Goal: Communication & Community: Answer question/provide support

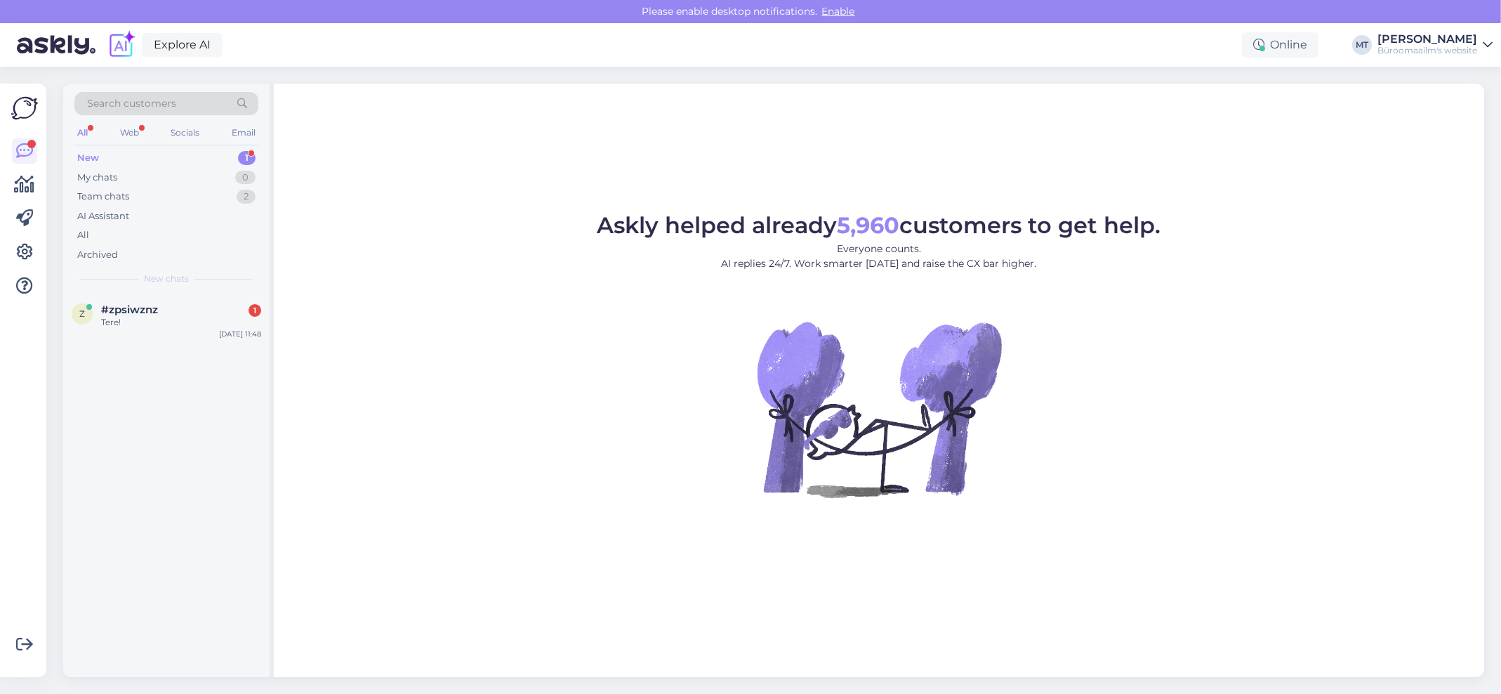
click at [84, 152] on div "New" at bounding box center [88, 158] width 22 height 14
click at [120, 310] on span "#zpsiwznz" at bounding box center [129, 309] width 57 height 13
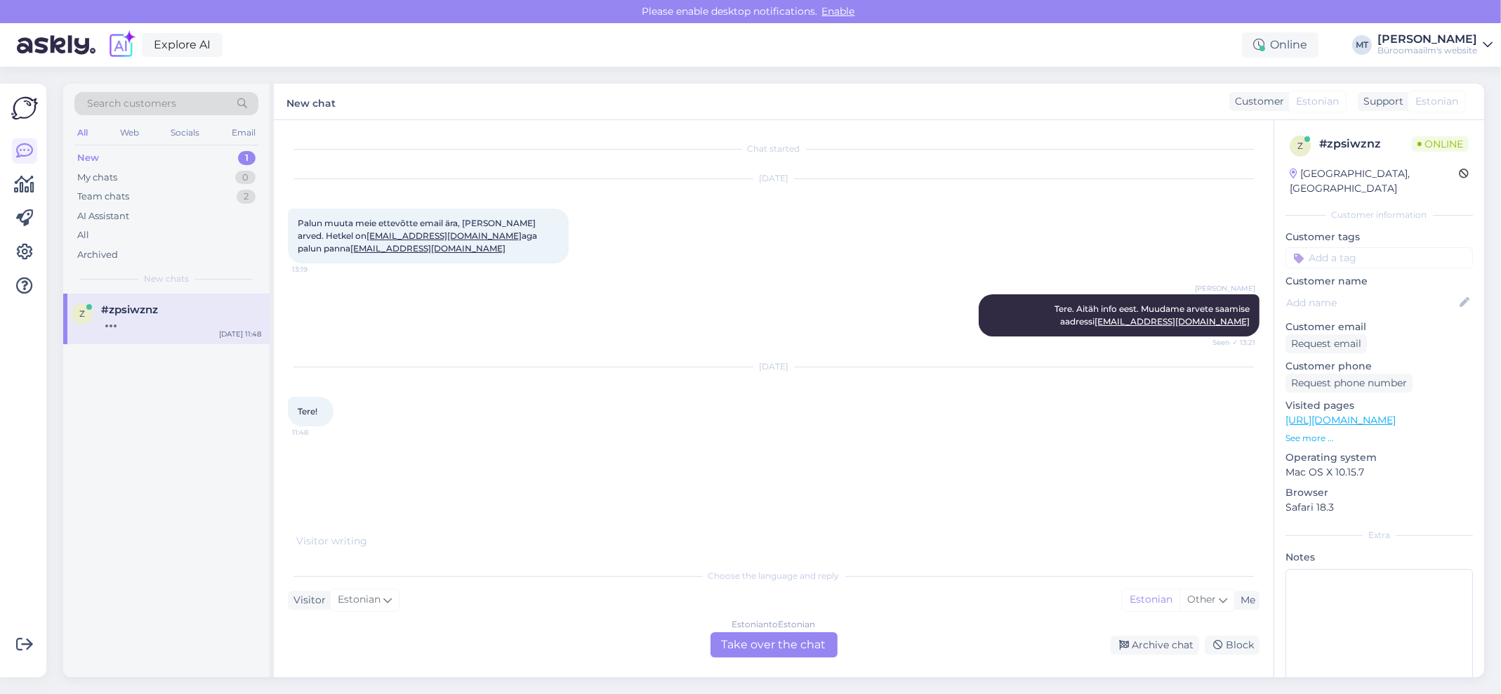
click at [781, 632] on div "Estonian to Estonian Take over the chat" at bounding box center [773, 644] width 127 height 25
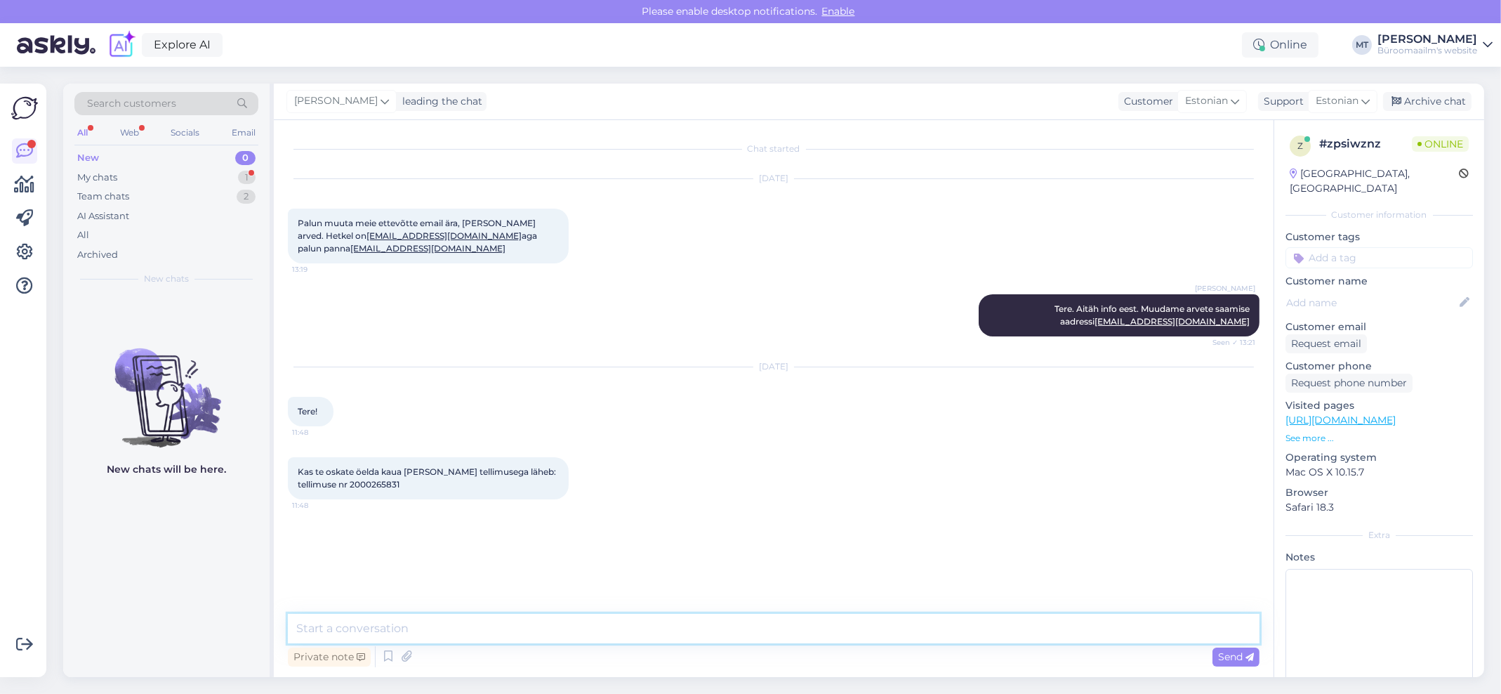
click at [424, 629] on textarea at bounding box center [774, 628] width 972 height 29
click at [377, 484] on span "Kas te oskate öelda kaua [PERSON_NAME] tellimusega läheb: tellimuse nr 20002658…" at bounding box center [428, 477] width 260 height 23
copy div "2000265831 11:48"
click at [402, 640] on textarea "Tere." at bounding box center [774, 628] width 972 height 29
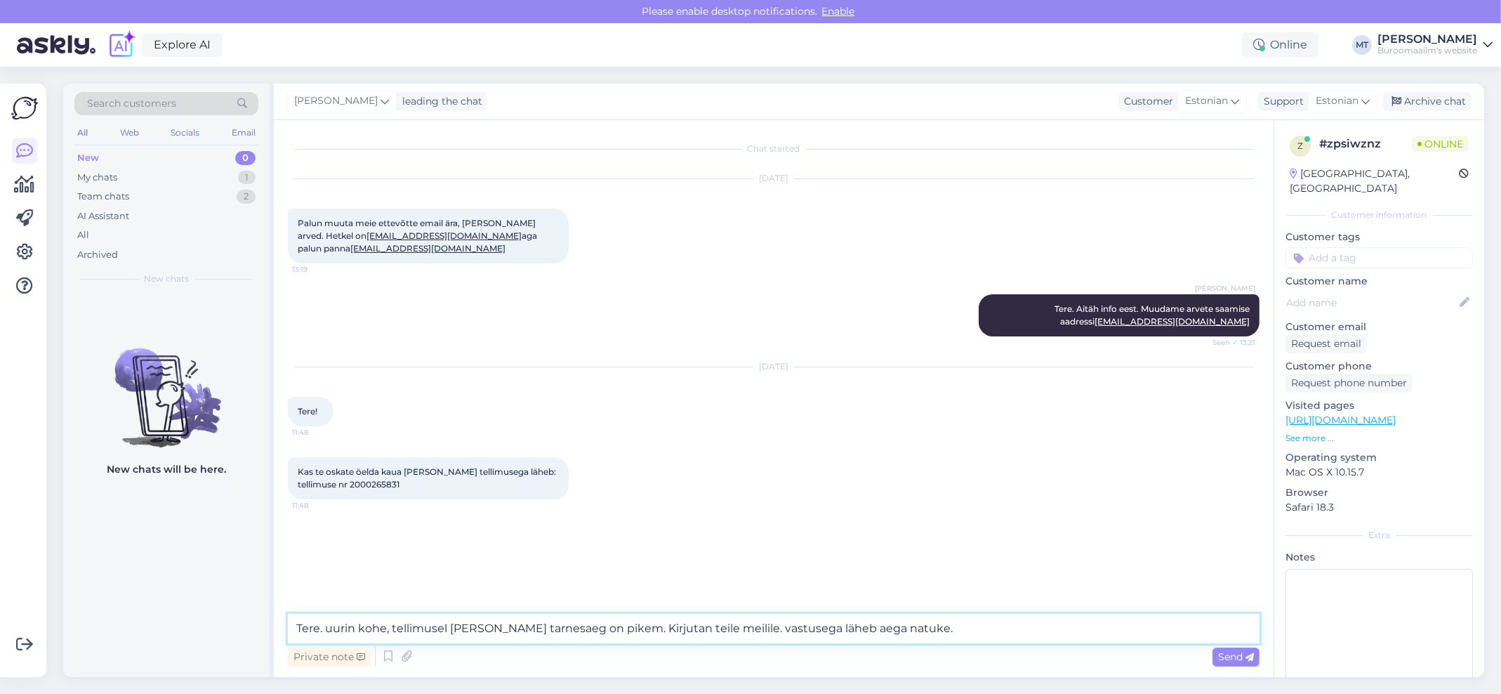
click at [335, 630] on textarea "Tere. uurin kohe, tellimusel [PERSON_NAME] tarnesaeg on pikem. Kirjutan teile m…" at bounding box center [774, 628] width 972 height 29
click at [750, 625] on textarea "Tere. Uurin kohe, tellimusel [PERSON_NAME] tarnesaeg on pikem. Kirjutan teile m…" at bounding box center [774, 628] width 972 height 29
type textarea "Tere. Uurin kohe, tellimusel [PERSON_NAME] tarnesaeg on pikem. Kirjutan teile […"
click at [1231, 651] on span "Send" at bounding box center [1236, 656] width 36 height 13
